Goal: Transaction & Acquisition: Purchase product/service

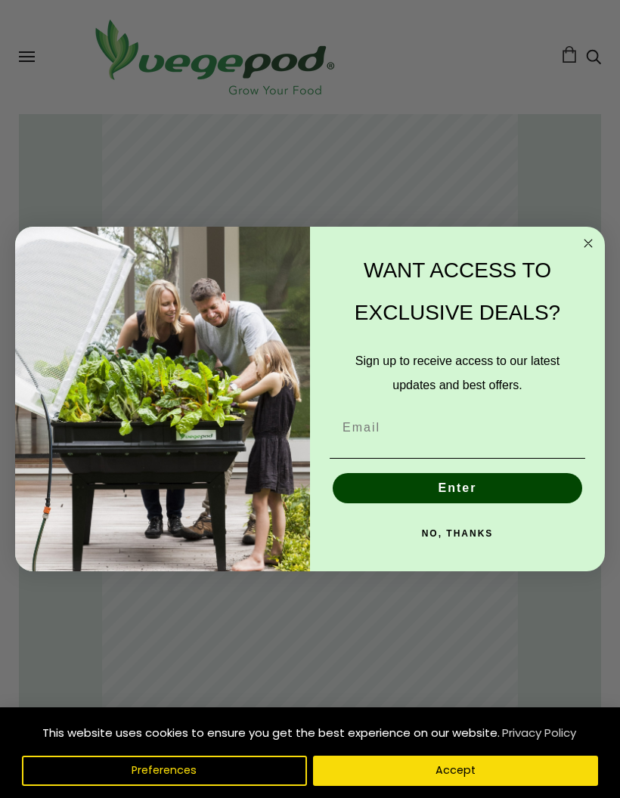
scroll to position [1146, 0]
click at [584, 252] on circle "Close dialog" at bounding box center [588, 242] width 17 height 17
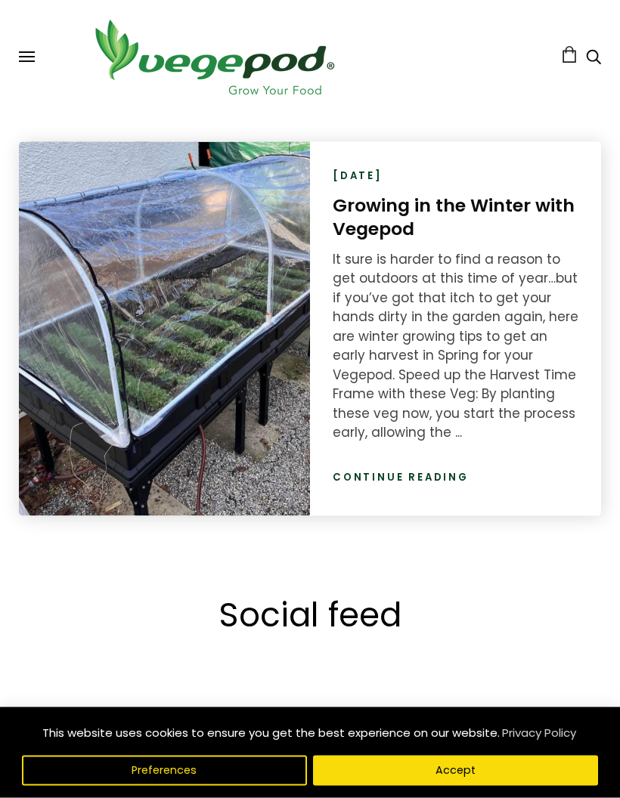
scroll to position [2649, 0]
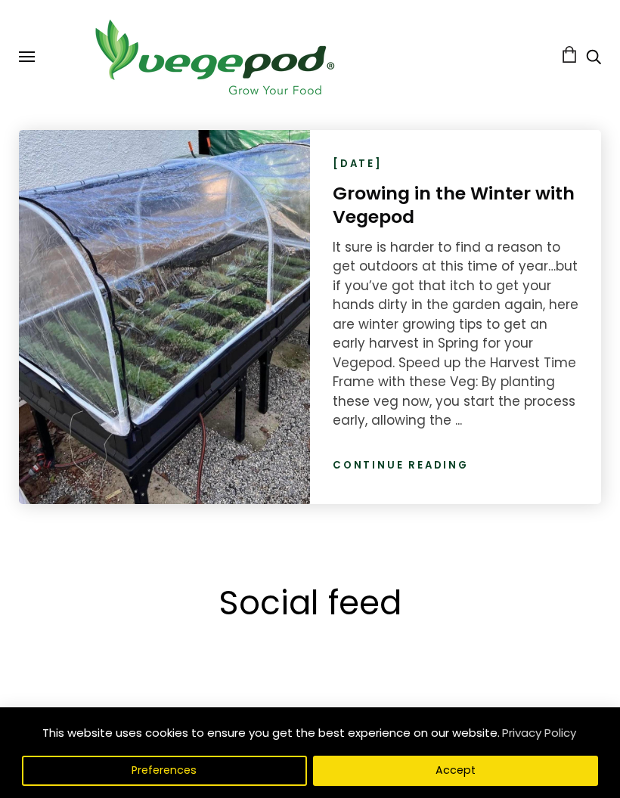
click at [394, 462] on link "Continue reading" at bounding box center [401, 465] width 136 height 15
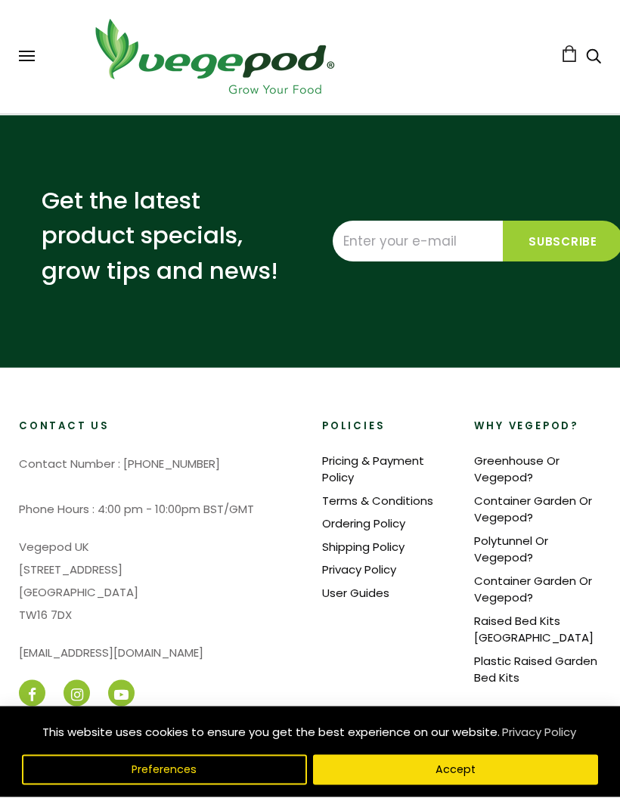
scroll to position [4428, 0]
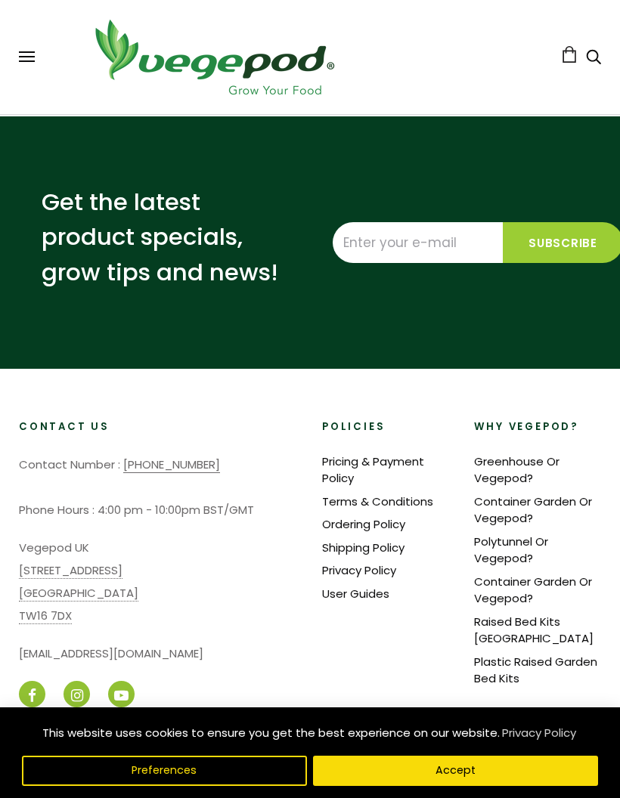
click at [395, 786] on button "Accept" at bounding box center [455, 771] width 285 height 30
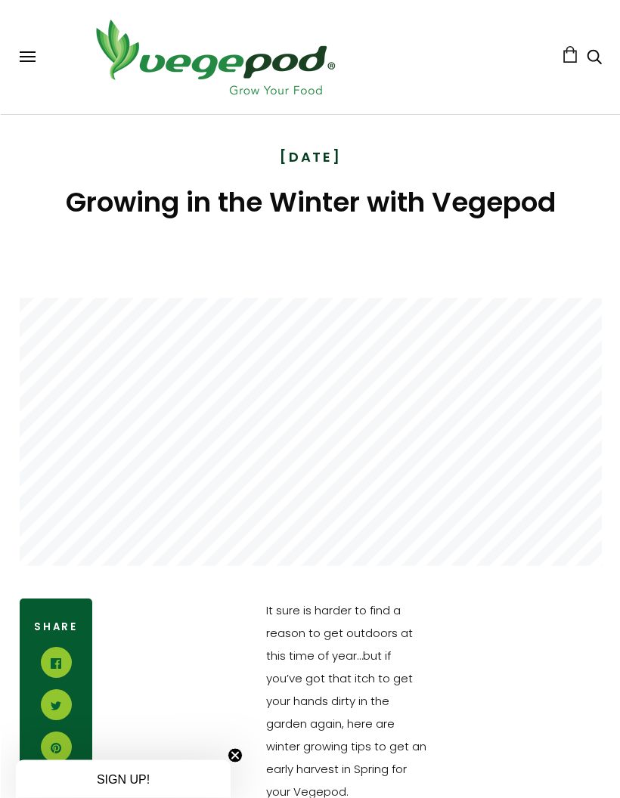
scroll to position [0, 0]
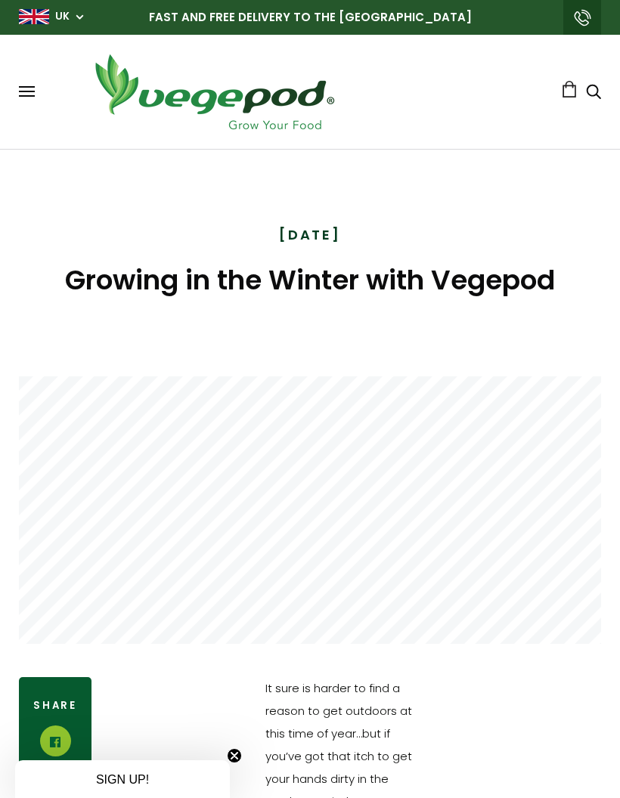
click at [34, 81] on div "Shop Vegepod Bundles Vegepods Stands & Trolleys Kitchen Garden Accessories & Ot…" at bounding box center [310, 92] width 582 height 84
click at [25, 83] on div "Shop Vegepod Bundles Vegepods Stands & Trolleys Kitchen Garden Accessories & Ot…" at bounding box center [310, 92] width 582 height 84
click at [23, 89] on button at bounding box center [27, 91] width 16 height 11
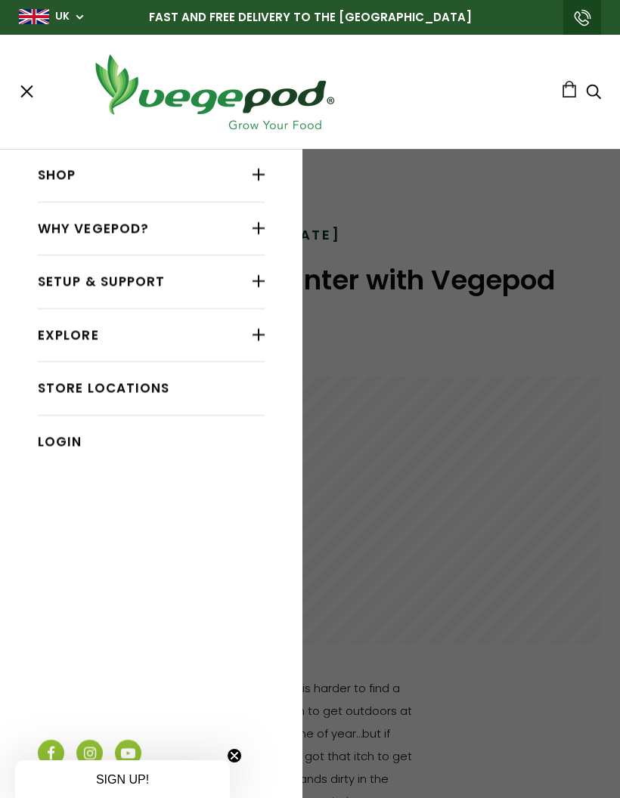
click at [58, 167] on link "Shop" at bounding box center [151, 175] width 227 height 29
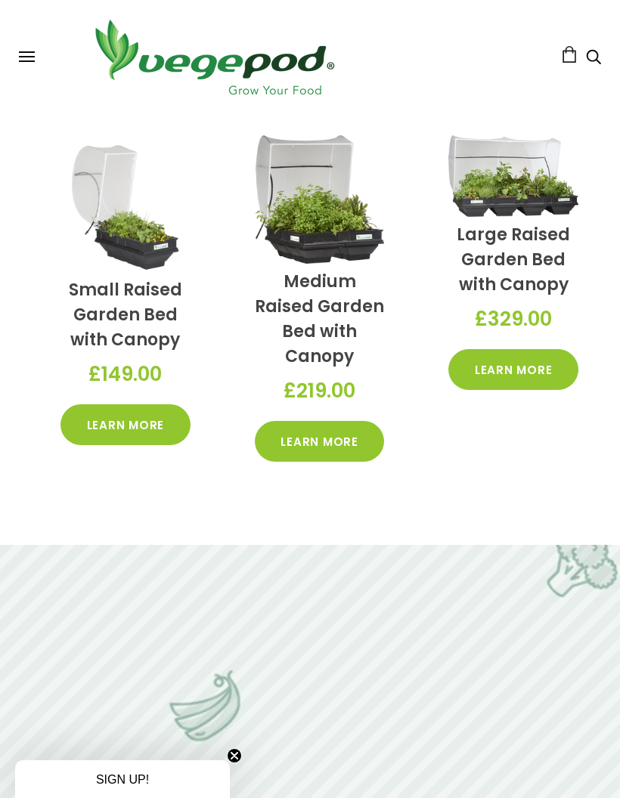
scroll to position [646, 0]
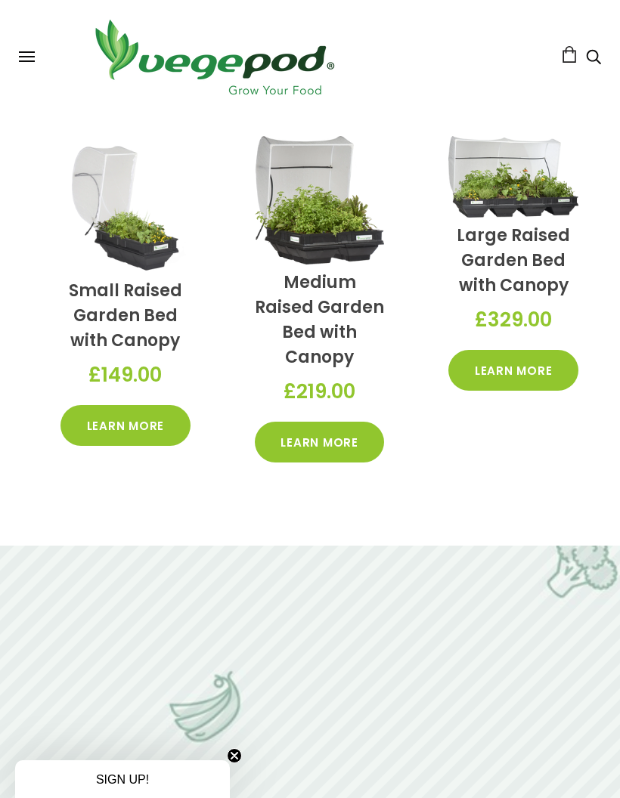
click at [511, 367] on link "Learn More" at bounding box center [513, 370] width 130 height 41
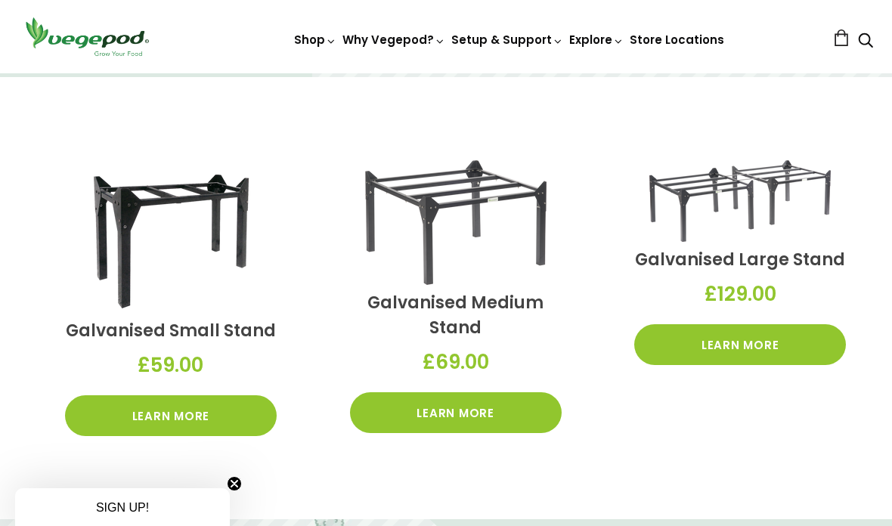
scroll to position [1196, 0]
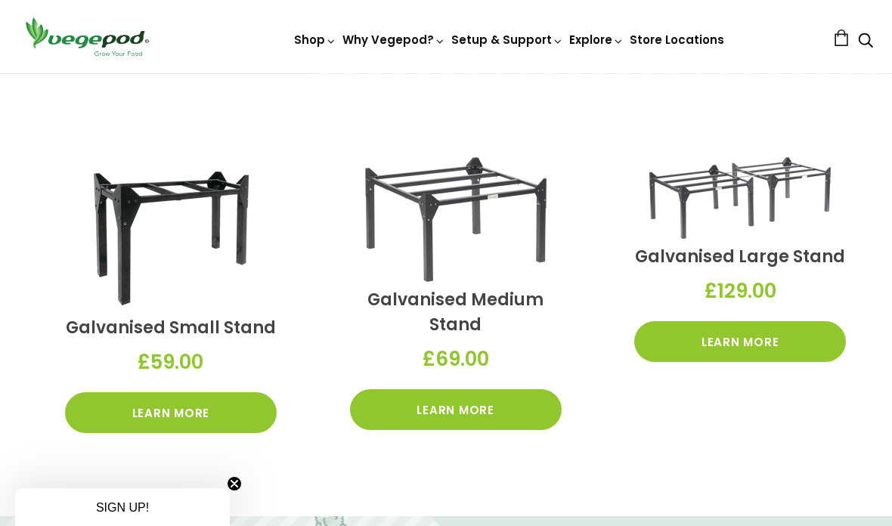
click at [446, 73] on img at bounding box center [446, 73] width 0 height 0
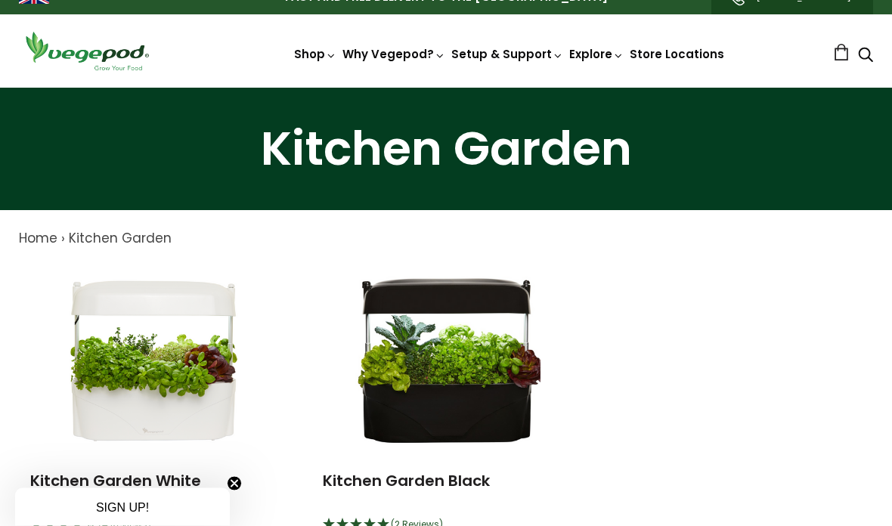
scroll to position [20, 0]
click at [150, 369] on img at bounding box center [153, 358] width 189 height 189
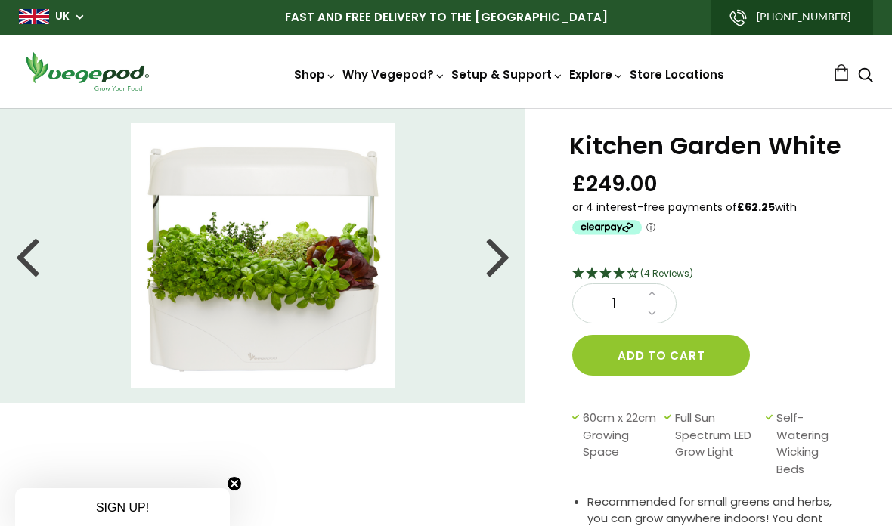
click at [485, 246] on li at bounding box center [263, 255] width 526 height 265
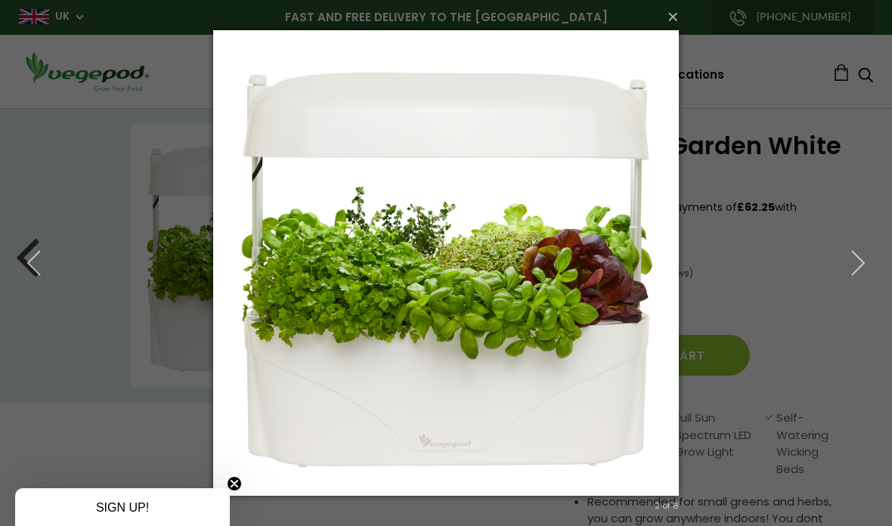
click at [664, 16] on button "×" at bounding box center [451, 16] width 466 height 33
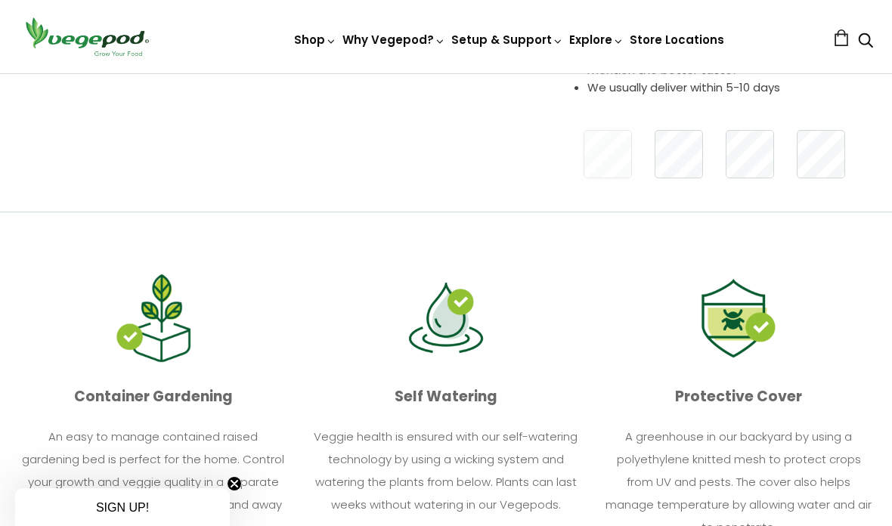
scroll to position [554, 0]
